Goal: Navigation & Orientation: Find specific page/section

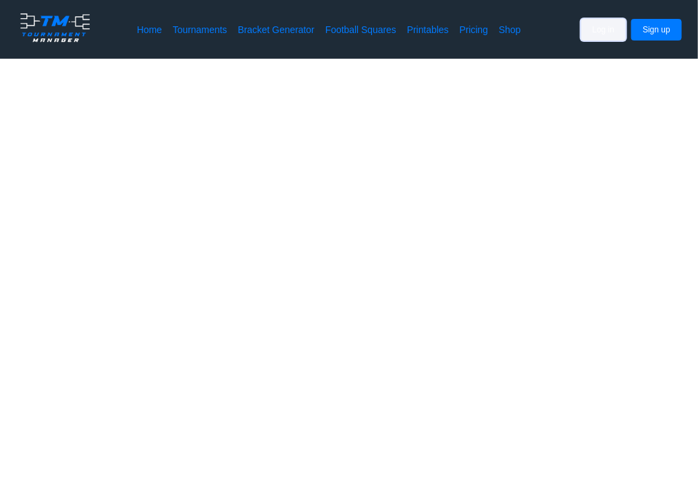
click at [592, 24] on button "Log in" at bounding box center [603, 30] width 45 height 22
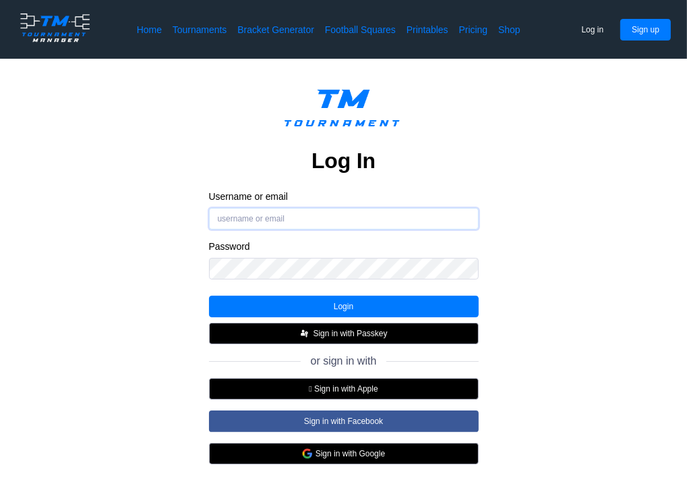
type input "CANDICESNEED"
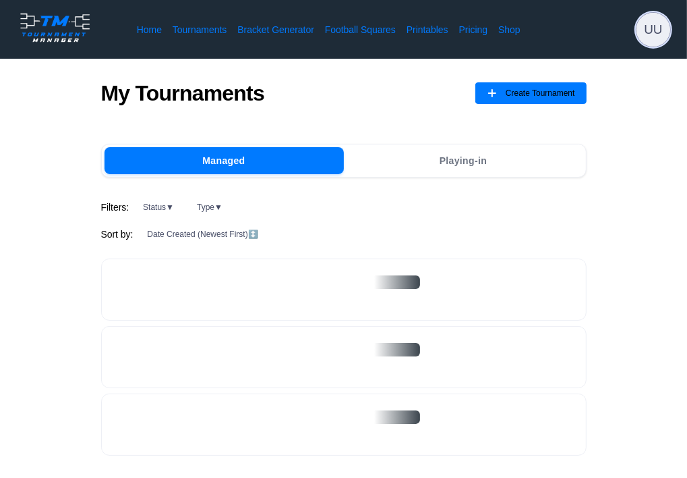
click at [646, 34] on span "UU" at bounding box center [654, 30] width 34 height 34
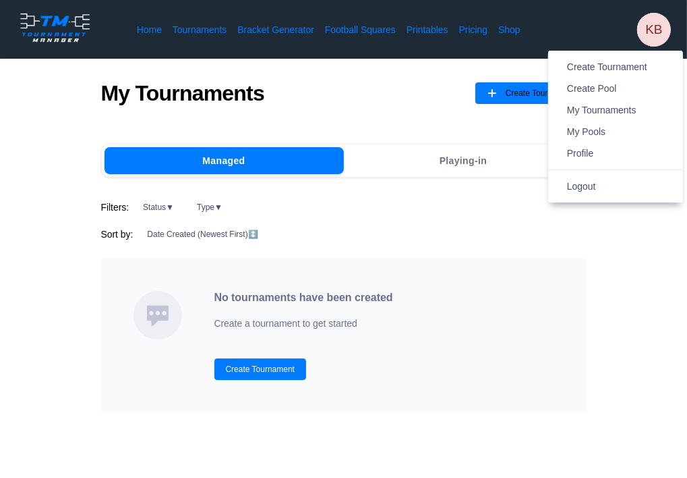
click at [403, 112] on div "My Tournaments Create Tournament" at bounding box center [344, 101] width 486 height 42
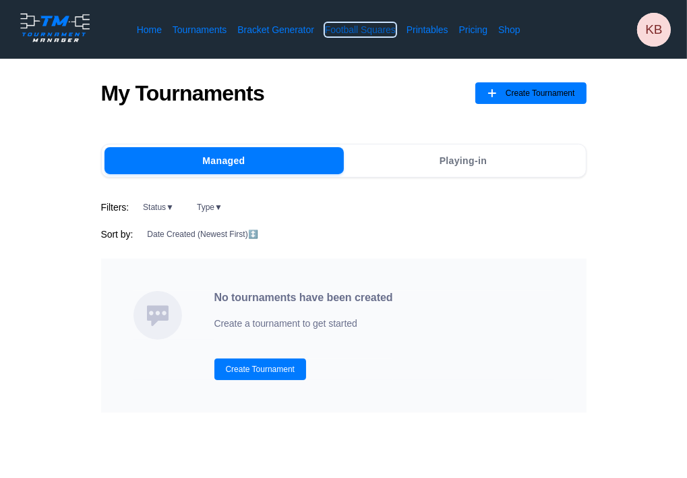
click at [353, 32] on link "Football Squares" at bounding box center [360, 29] width 71 height 13
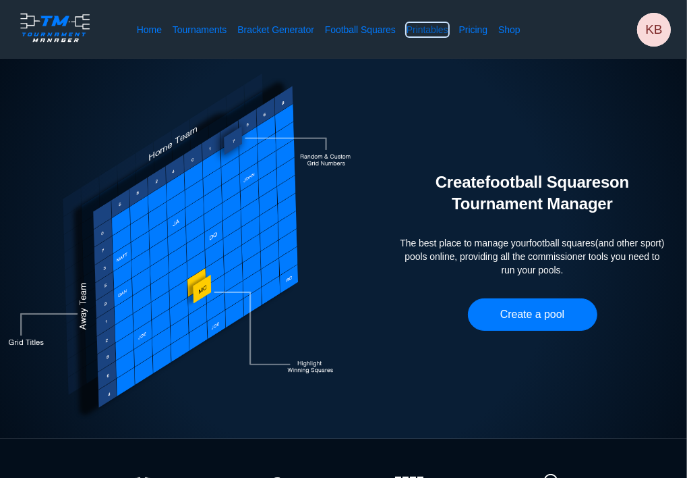
click at [416, 29] on link "Printables" at bounding box center [428, 29] width 42 height 13
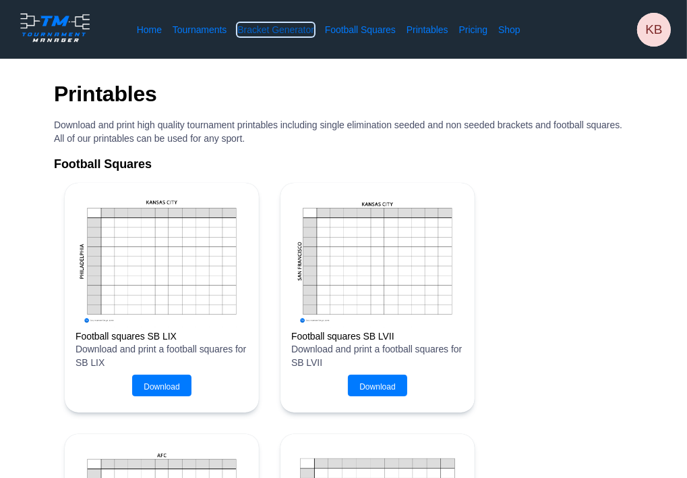
click at [274, 32] on link "Bracket Generator" at bounding box center [275, 29] width 77 height 13
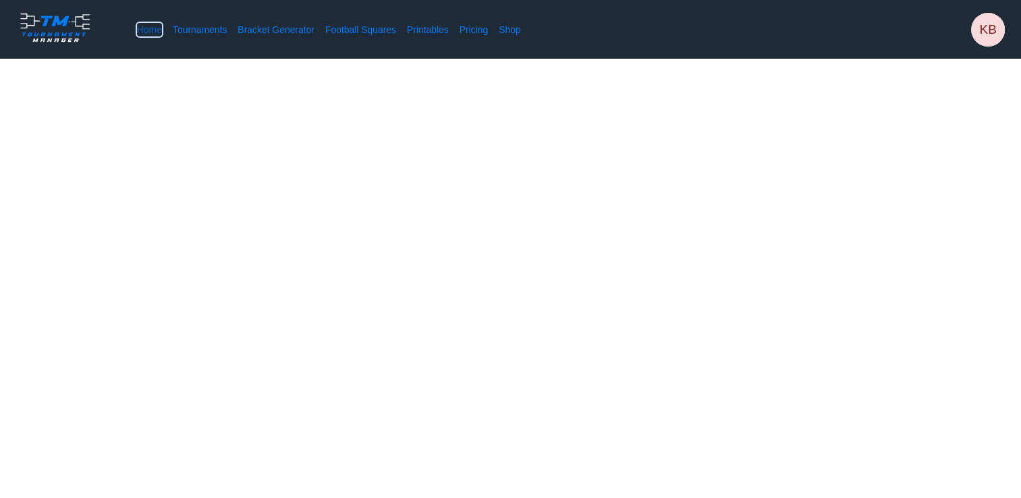
click at [148, 28] on link "Home" at bounding box center [149, 29] width 25 height 13
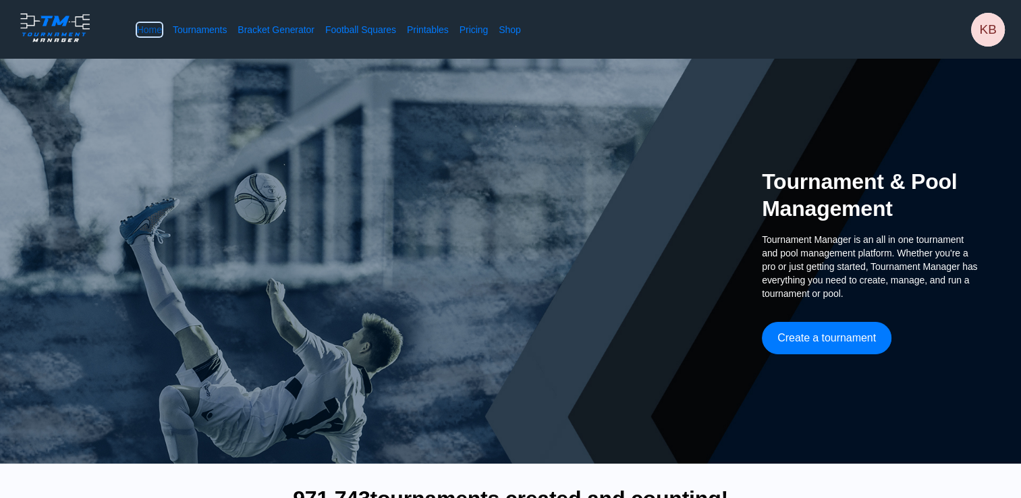
click at [137, 23] on link "Home" at bounding box center [149, 29] width 25 height 13
